Goal: Obtain resource: Download file/media

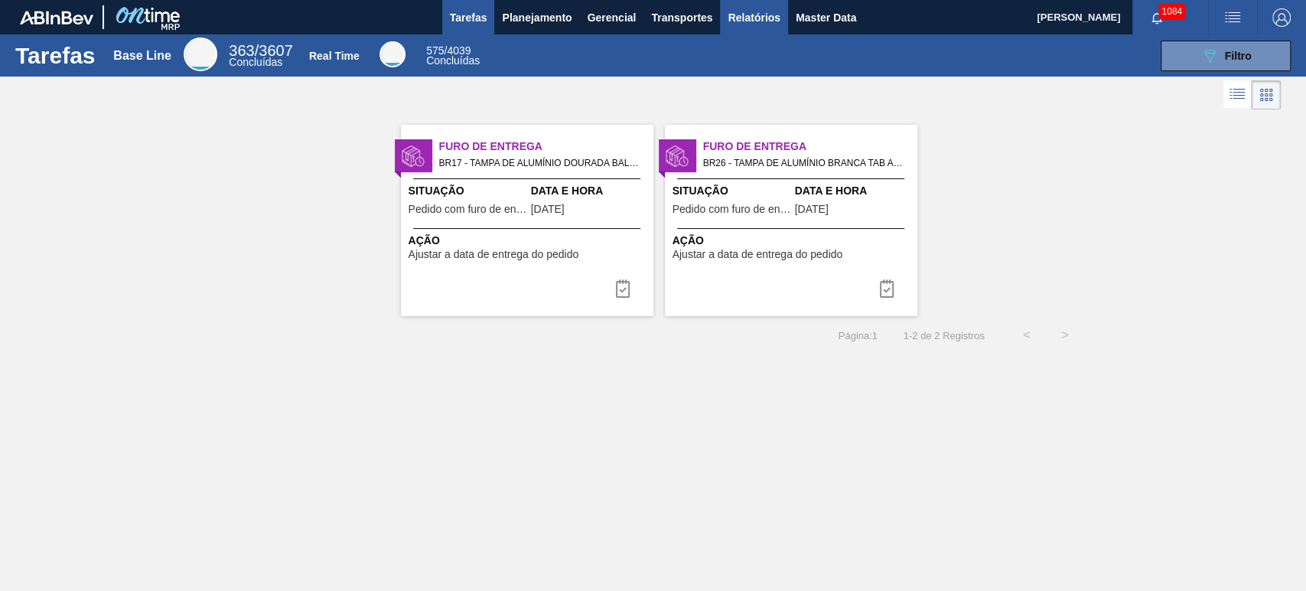
click at [758, 24] on span "Relatórios" at bounding box center [754, 17] width 52 height 18
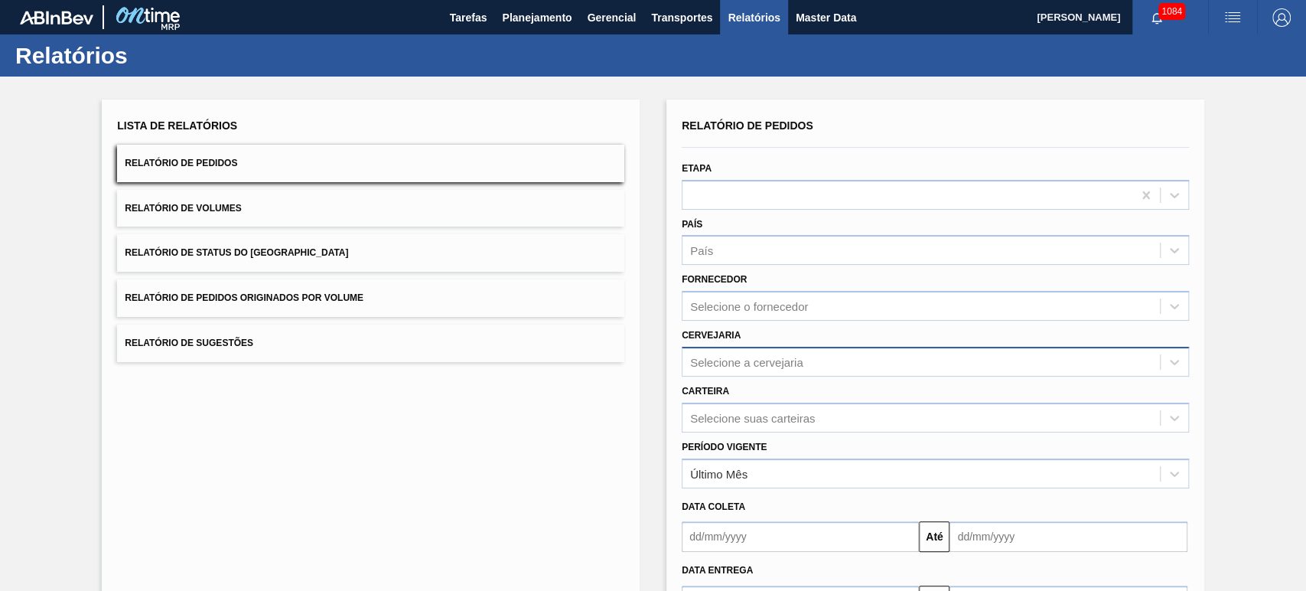
click at [741, 361] on div "Selecione a cervejaria" at bounding box center [746, 361] width 113 height 13
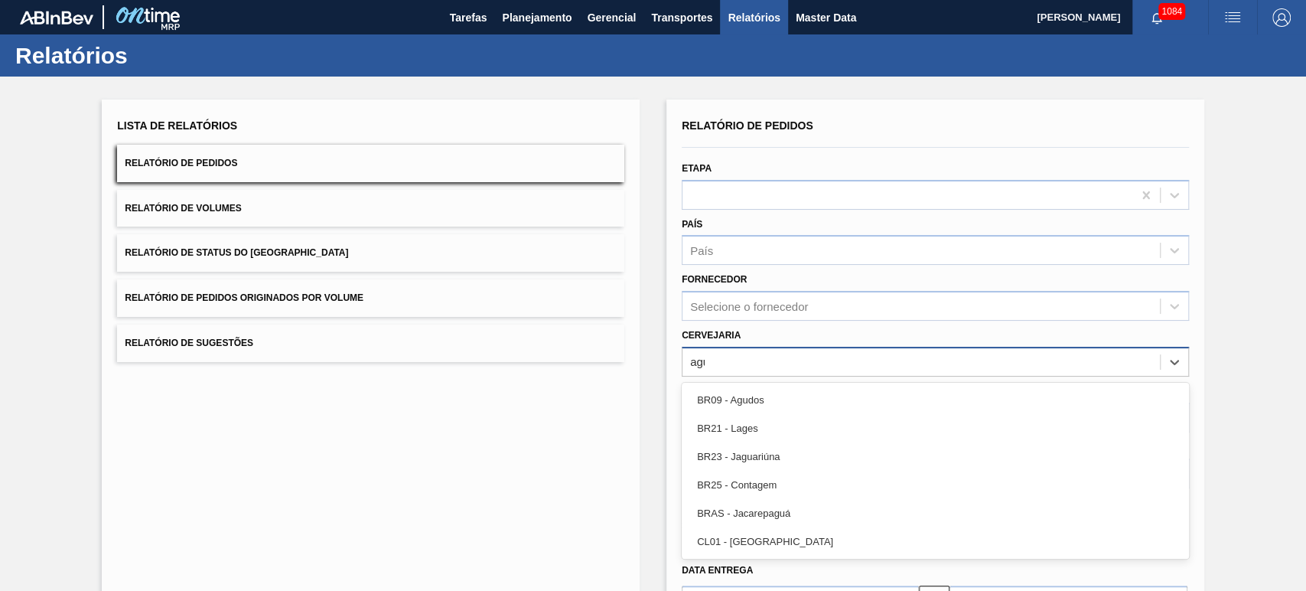
type input "agud"
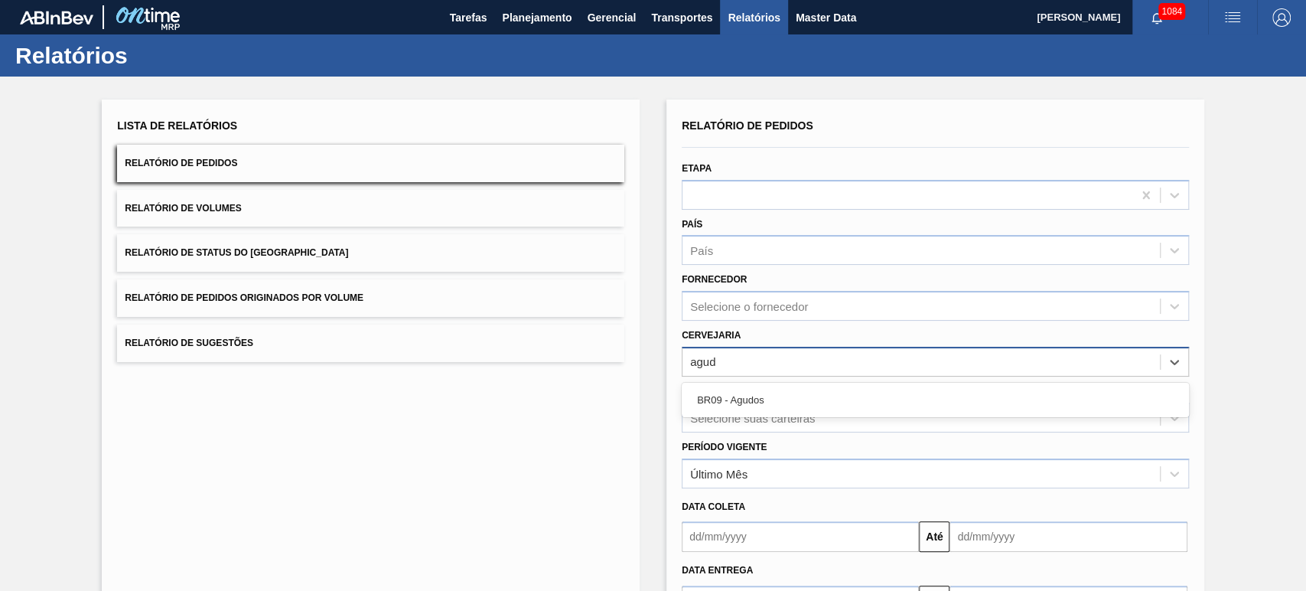
click at [739, 390] on div "BR09 - Agudos" at bounding box center [935, 400] width 507 height 28
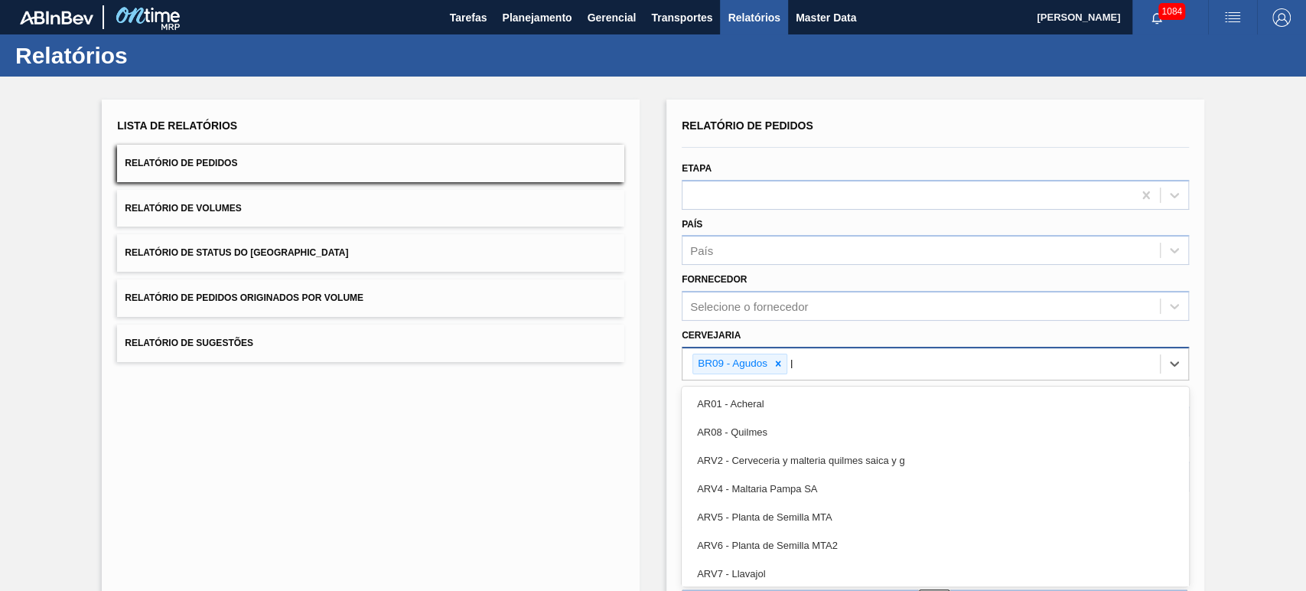
scroll to position [30, 0]
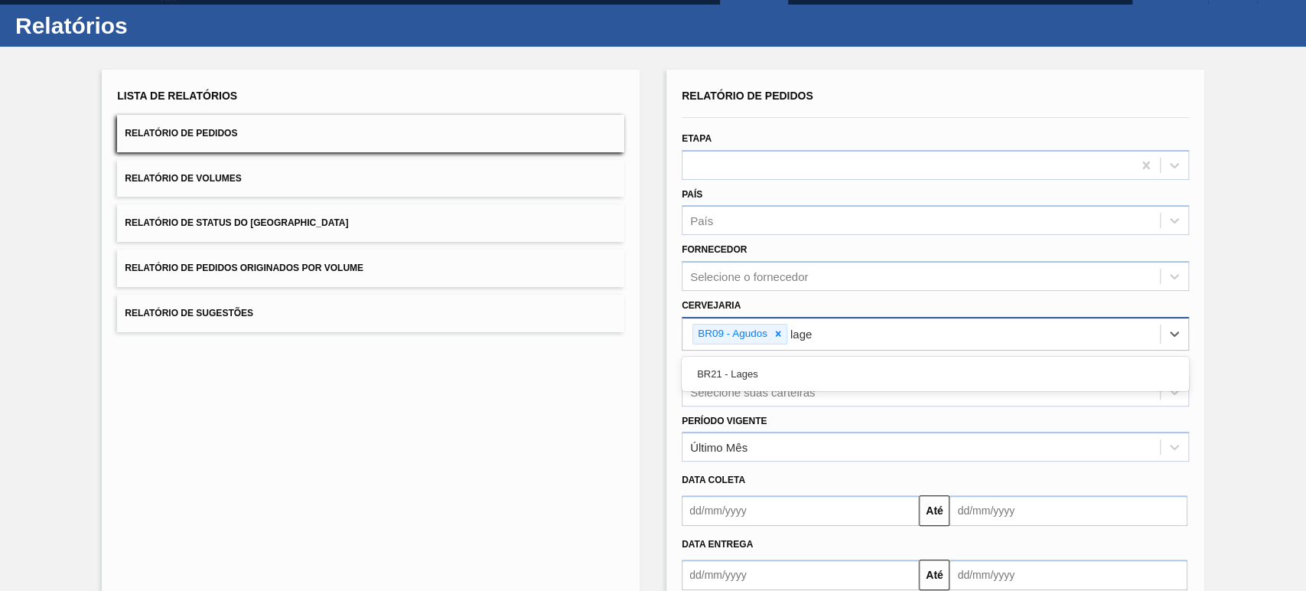
type input "lages"
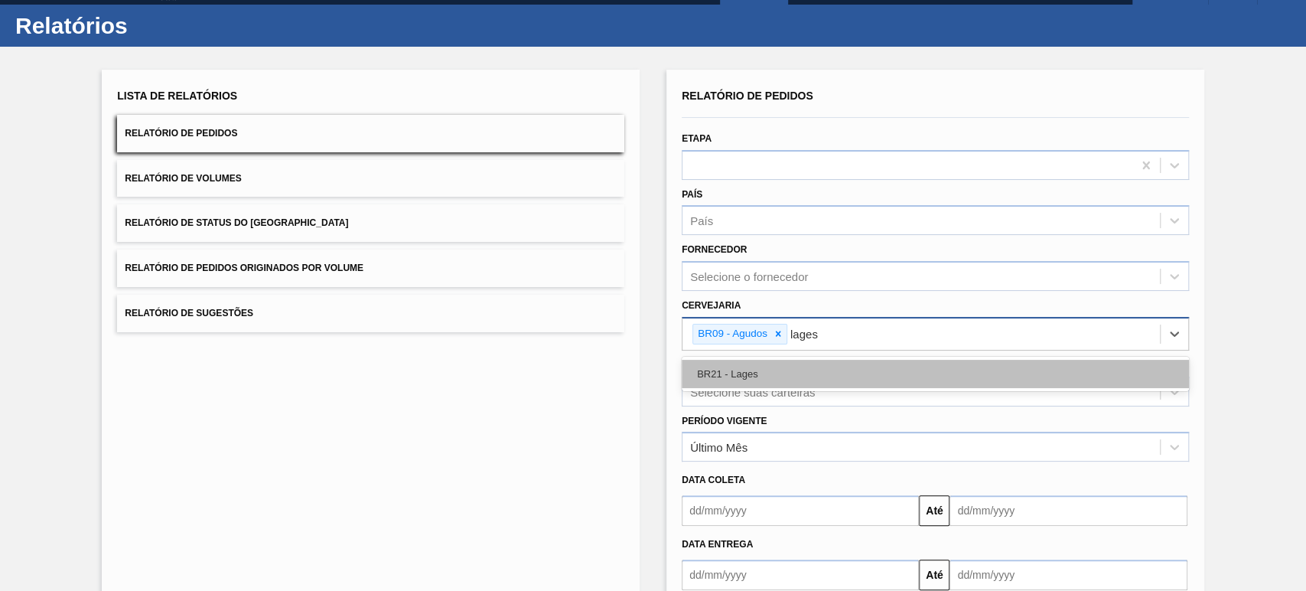
click at [752, 381] on div "BR21 - Lages" at bounding box center [935, 374] width 507 height 28
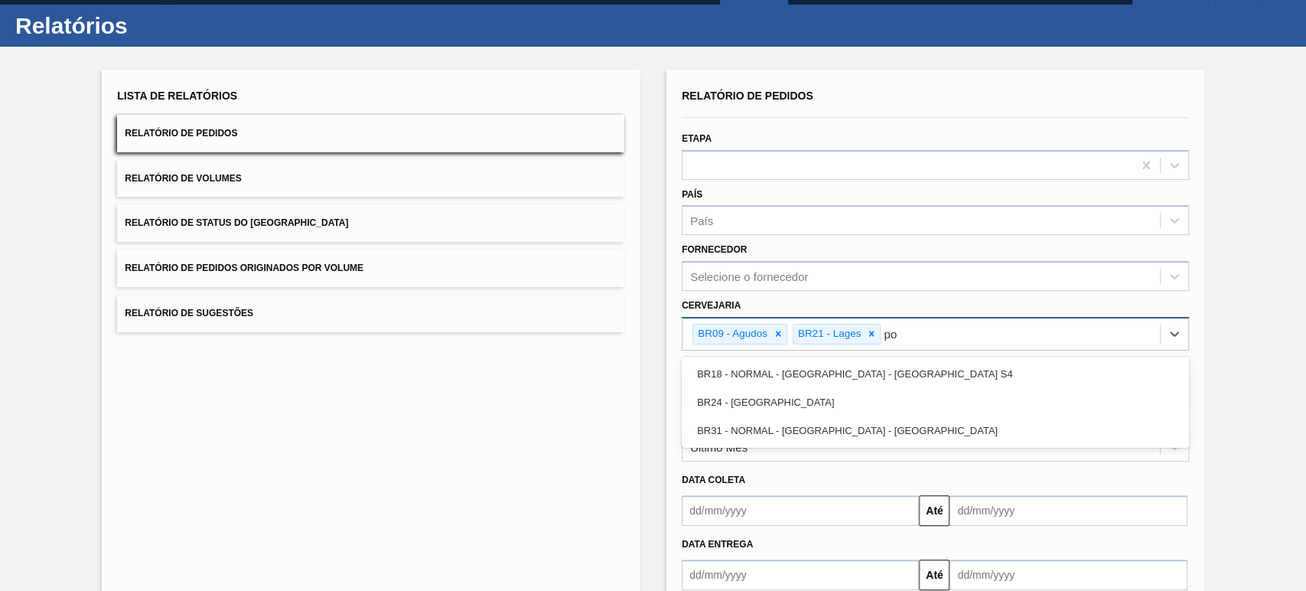
type input "pon"
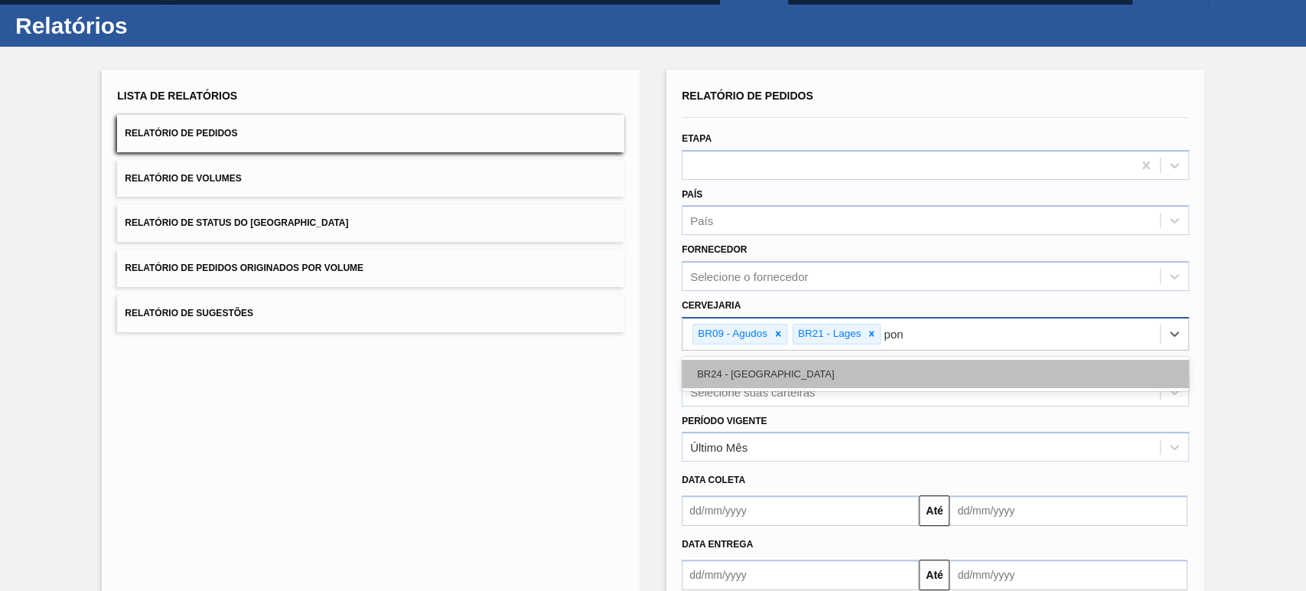
click at [747, 383] on div "BR24 - [GEOGRAPHIC_DATA]" at bounding box center [935, 374] width 507 height 28
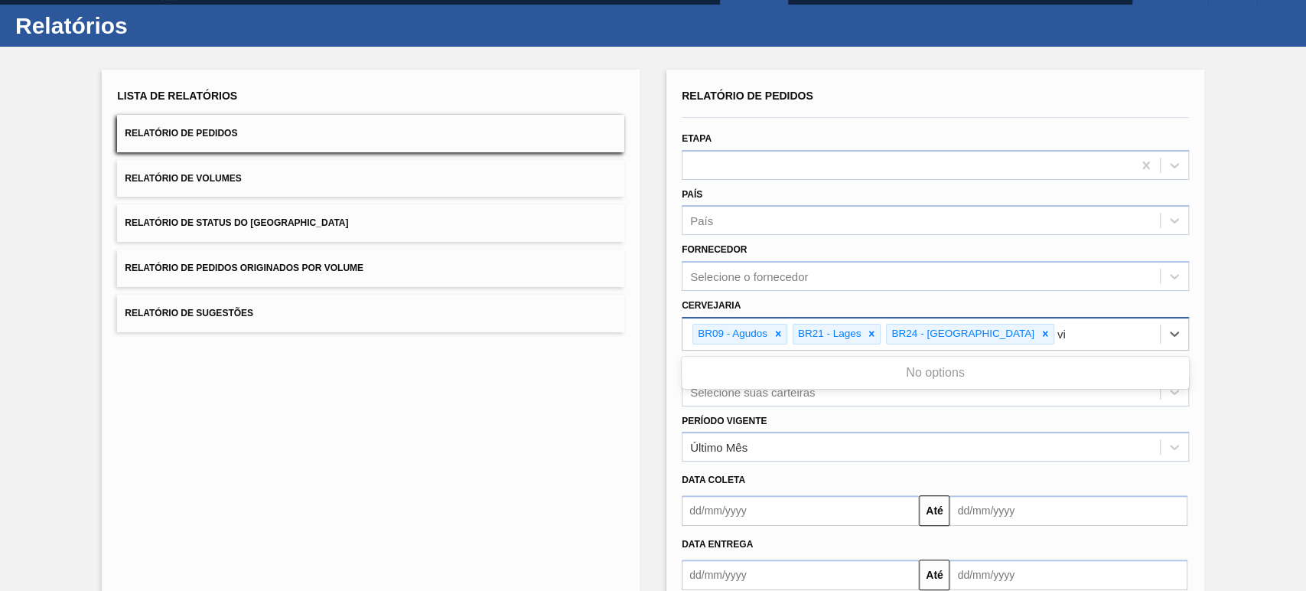
type input "via"
click at [765, 368] on div "BR22 - Viamão" at bounding box center [935, 374] width 507 height 28
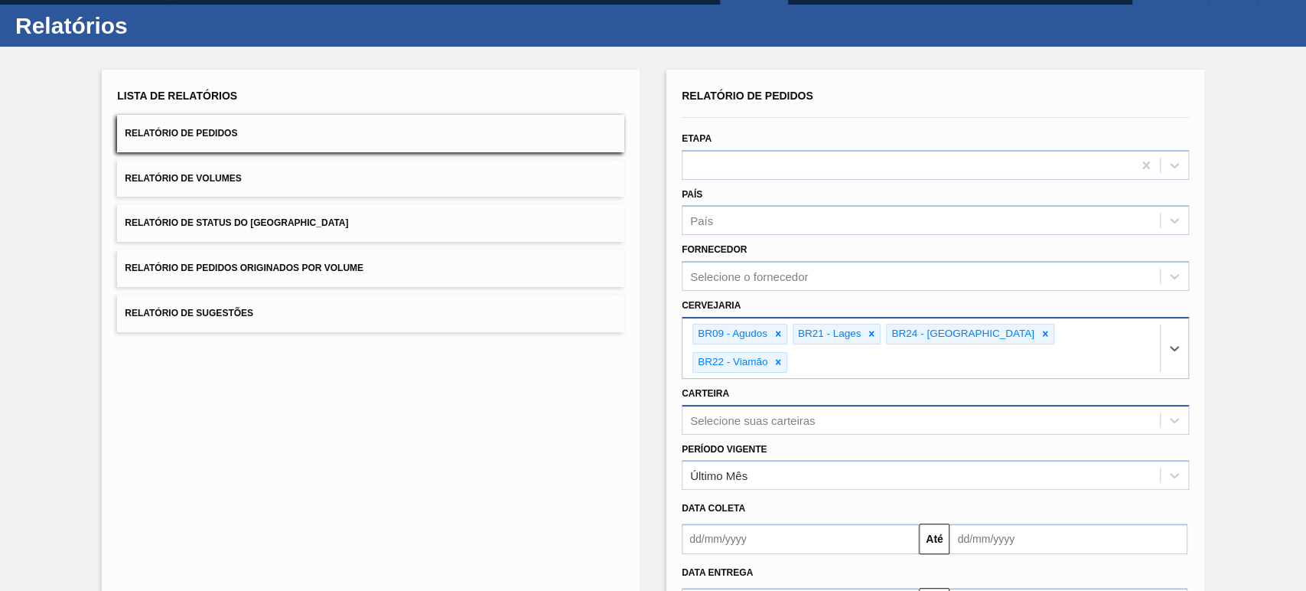
click at [758, 405] on div "Selecione suas carteiras" at bounding box center [935, 420] width 507 height 30
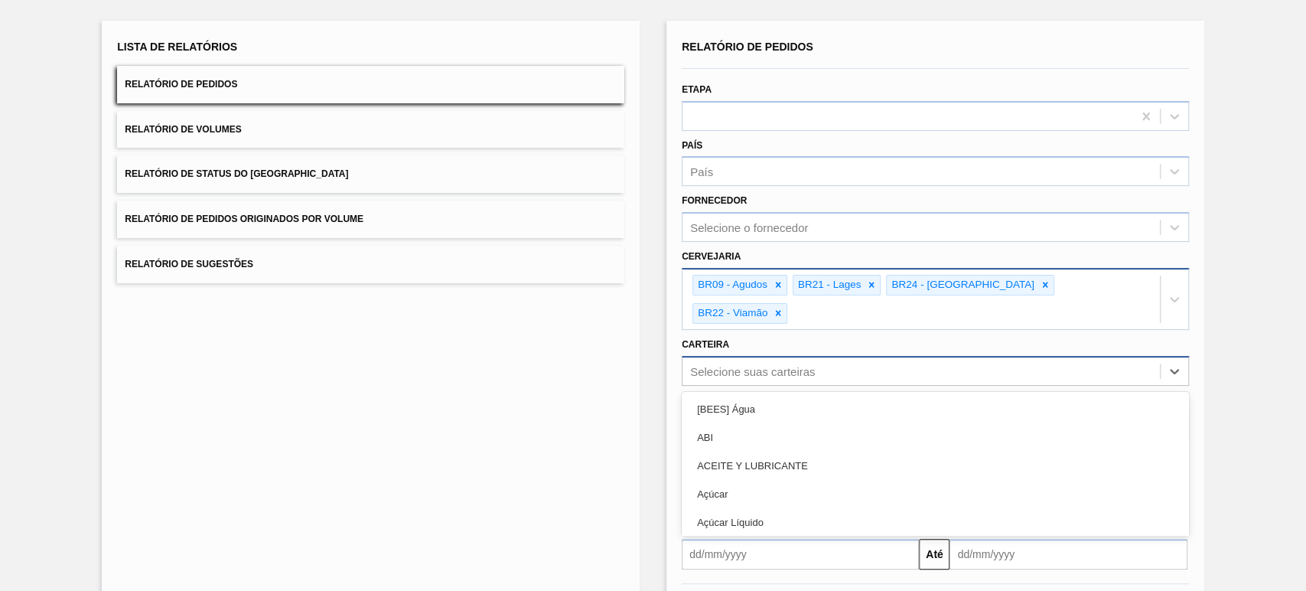
scroll to position [86, 0]
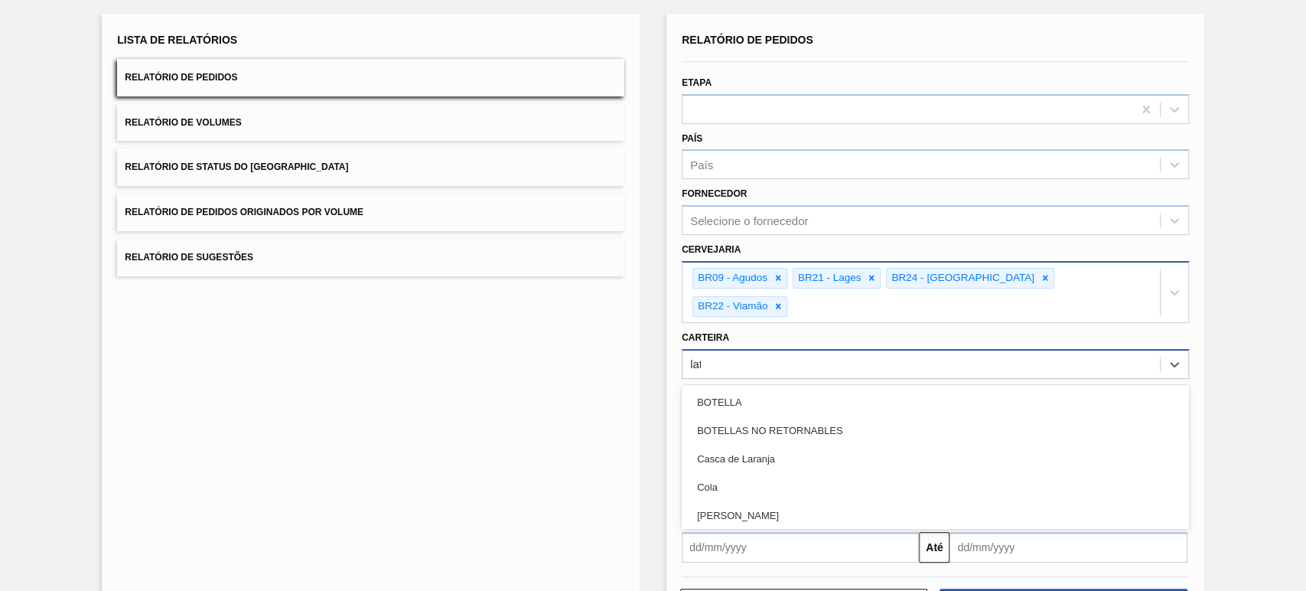
type input "lata"
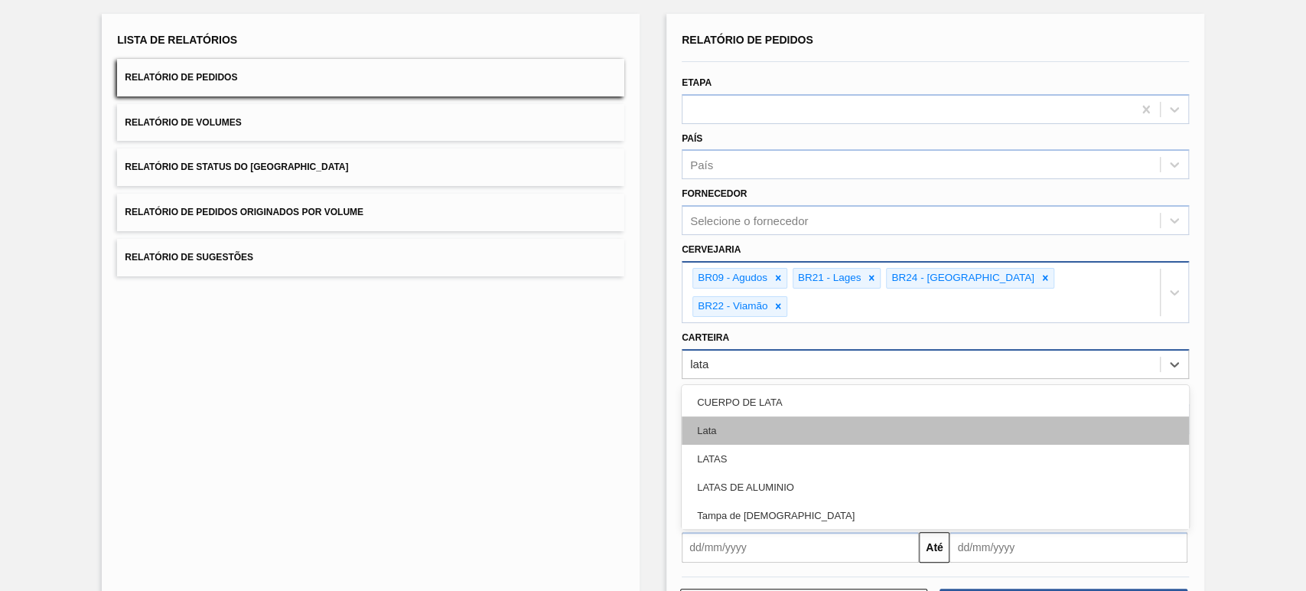
click at [735, 416] on div "Lata" at bounding box center [935, 430] width 507 height 28
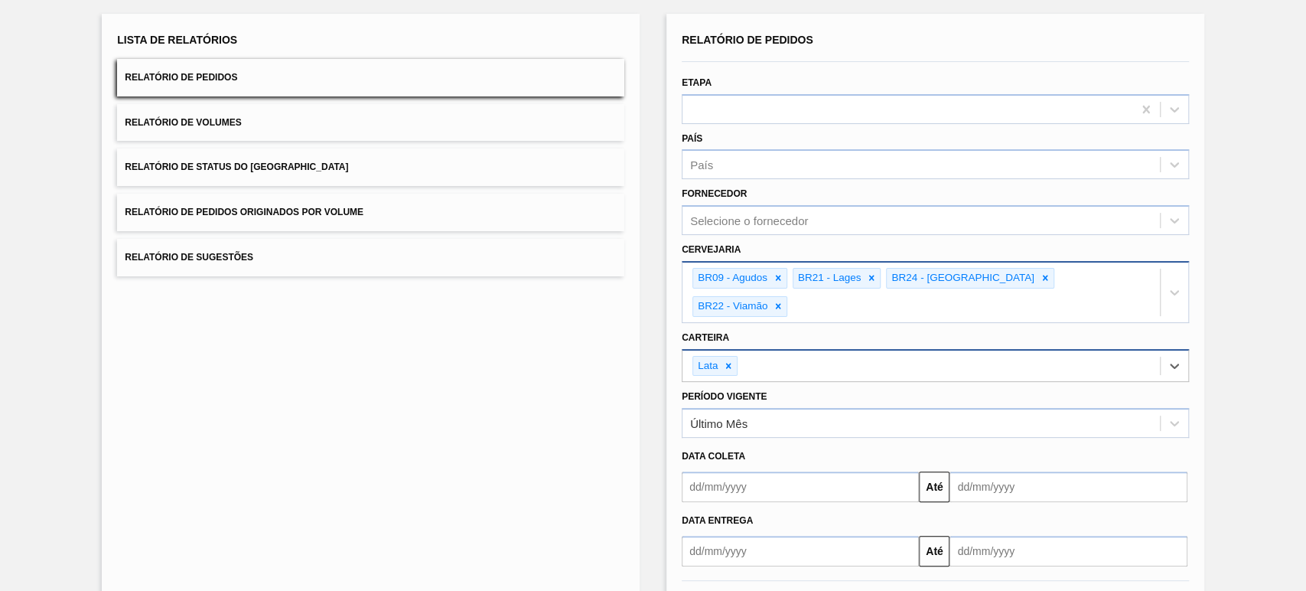
click at [757, 471] on input "text" at bounding box center [800, 486] width 237 height 31
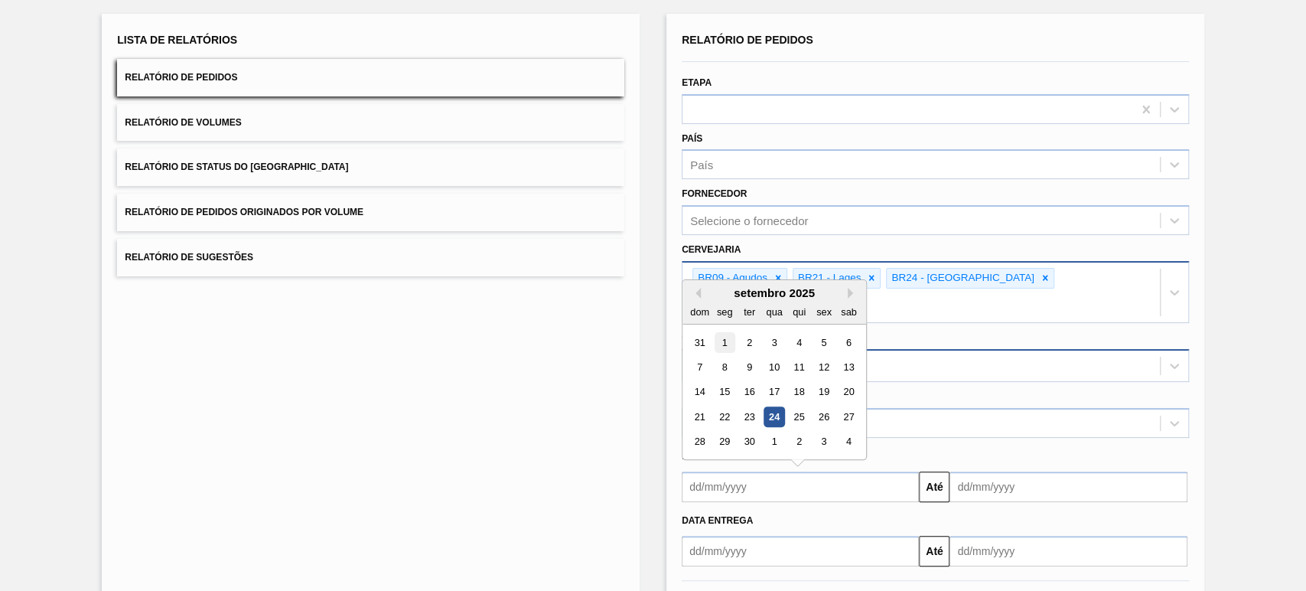
click at [726, 332] on div "1" at bounding box center [725, 342] width 21 height 21
type input "[DATE]"
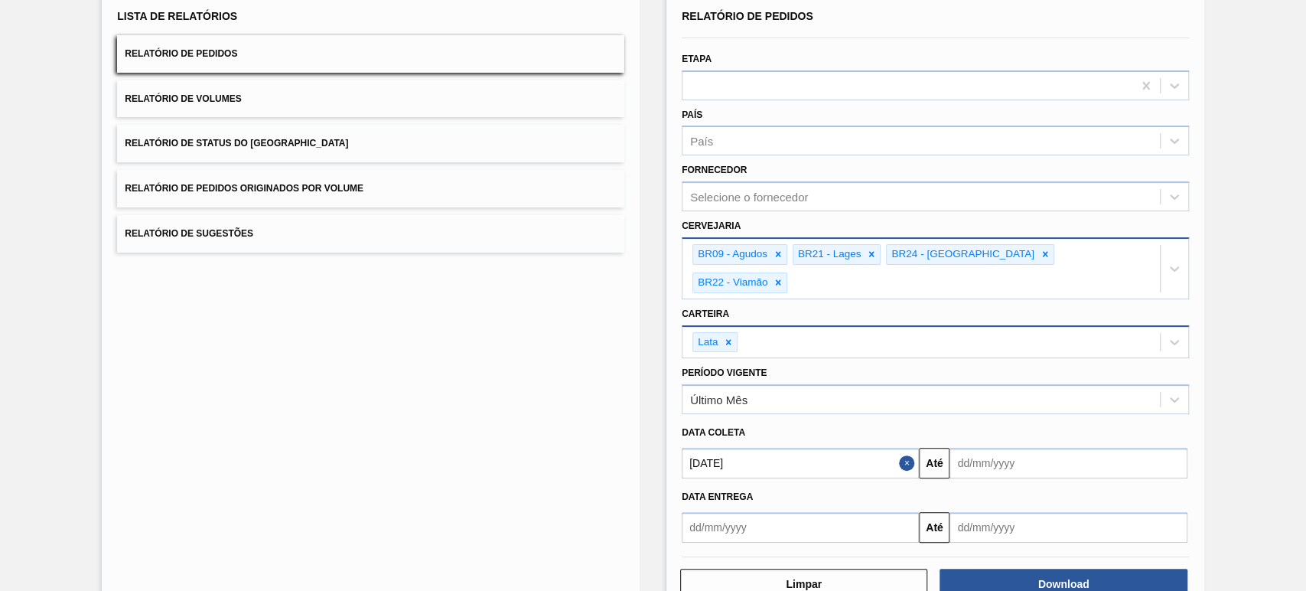
scroll to position [122, 0]
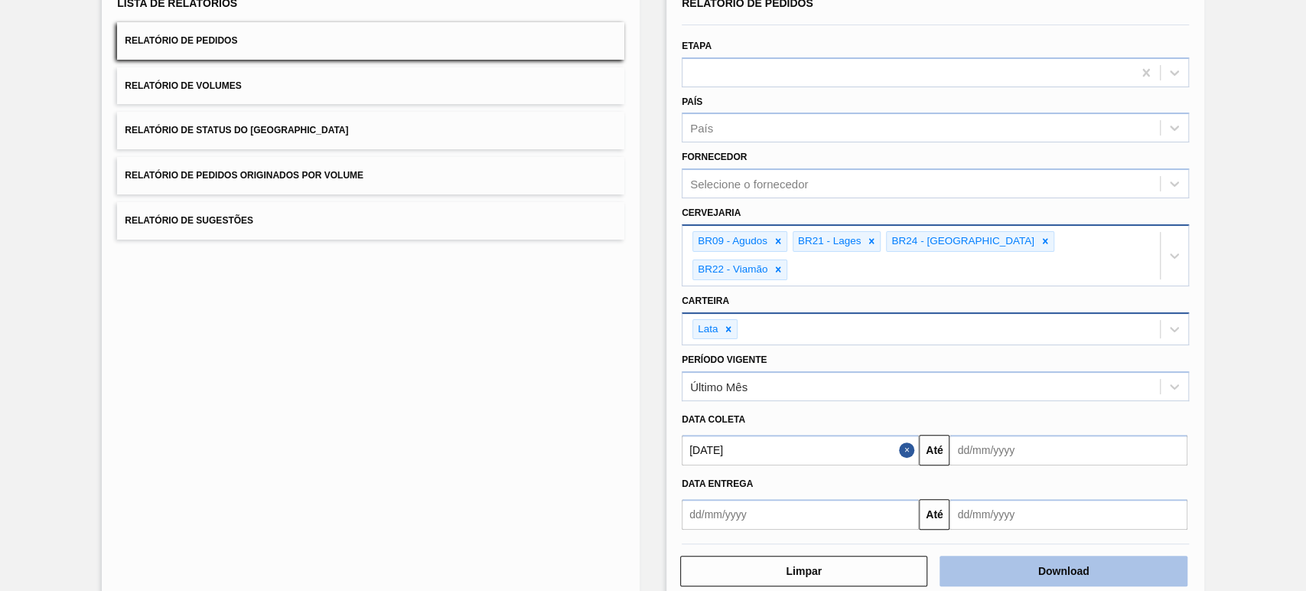
click at [1019, 556] on button "Download" at bounding box center [1063, 571] width 247 height 31
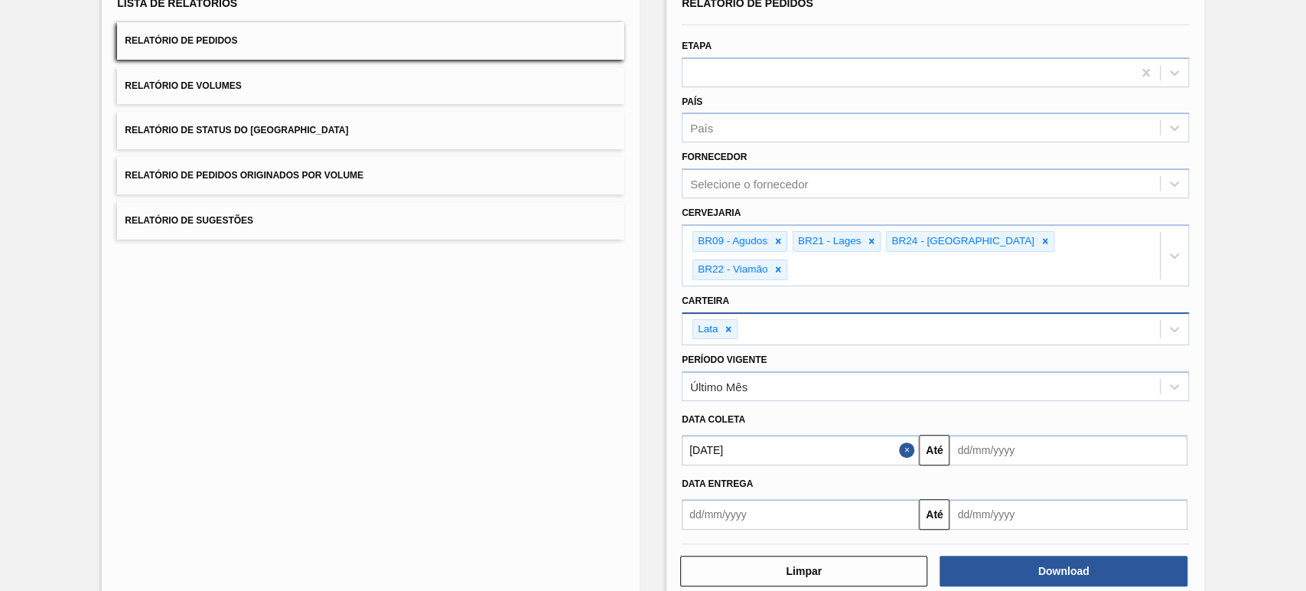
click at [231, 95] on button "Relatório de Volumes" at bounding box center [370, 86] width 507 height 38
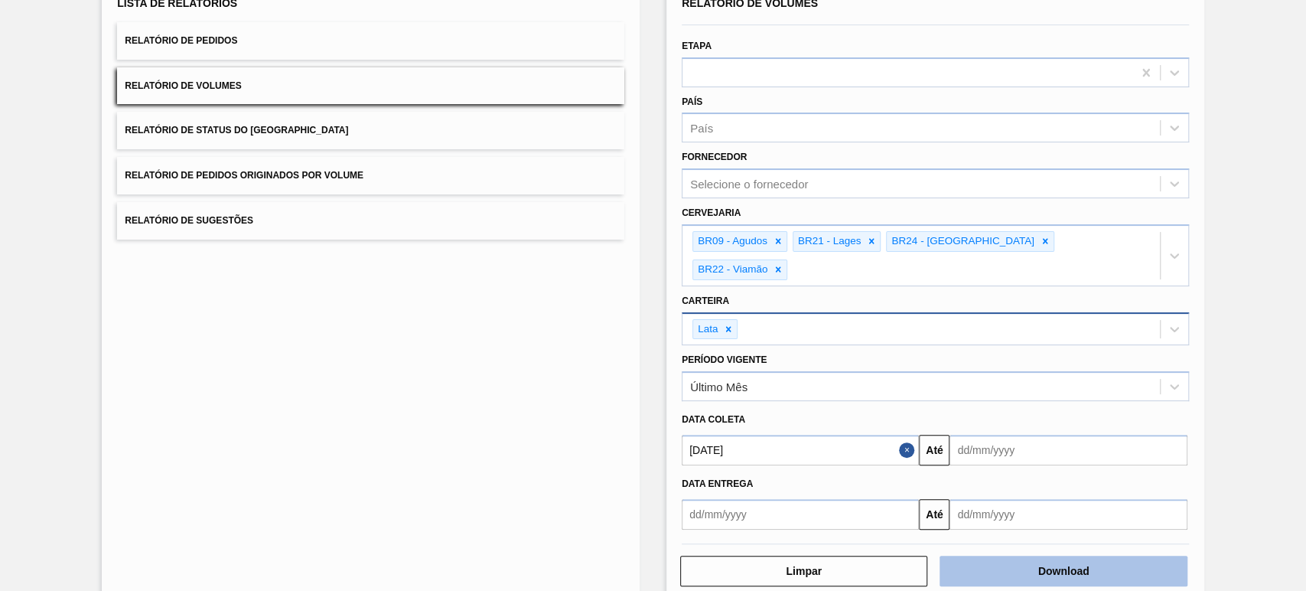
click at [1055, 556] on button "Download" at bounding box center [1063, 571] width 247 height 31
